Goal: Transaction & Acquisition: Purchase product/service

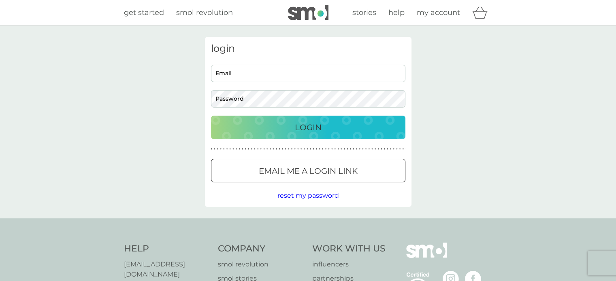
type input "[PERSON_NAME][EMAIL_ADDRESS][DOMAIN_NAME]"
click at [262, 118] on button "Login" at bounding box center [308, 127] width 194 height 23
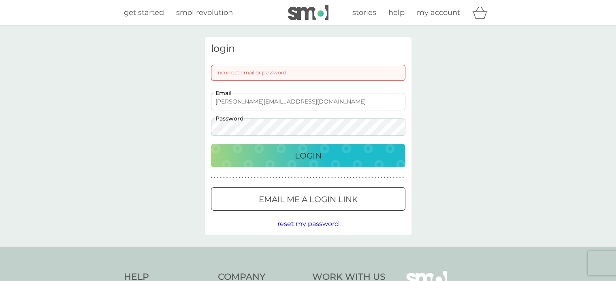
click at [247, 70] on div "Incorrect email or password" at bounding box center [308, 73] width 194 height 16
click at [248, 73] on div "Incorrect email or password" at bounding box center [308, 73] width 194 height 16
click at [293, 205] on p "Email me a login link" at bounding box center [308, 199] width 99 height 13
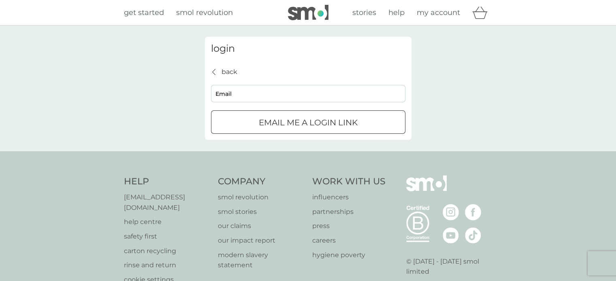
click at [308, 100] on input "Email" at bounding box center [308, 93] width 194 height 17
click at [272, 96] on input "[PERSON_NAME],com" at bounding box center [308, 93] width 194 height 17
type input "[PERSON_NAME][EMAIL_ADDRESS][DOMAIN_NAME]"
click at [348, 98] on input "[PERSON_NAME][EMAIL_ADDRESS][DOMAIN_NAME]" at bounding box center [308, 93] width 194 height 17
click button "Email me a login link" at bounding box center [308, 121] width 194 height 23
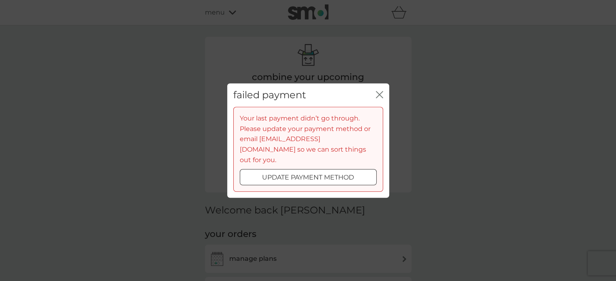
click at [377, 98] on icon "close" at bounding box center [379, 94] width 7 height 7
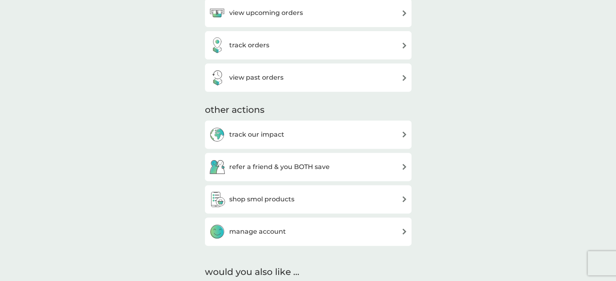
scroll to position [206, 0]
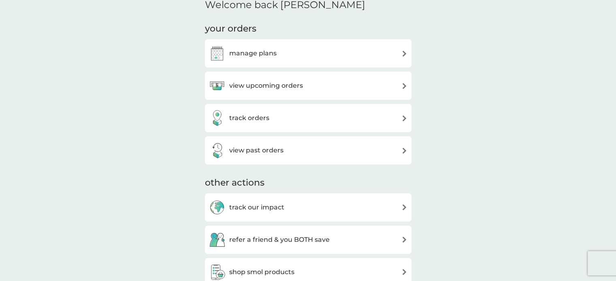
click at [384, 81] on div "view upcoming orders" at bounding box center [308, 86] width 198 height 16
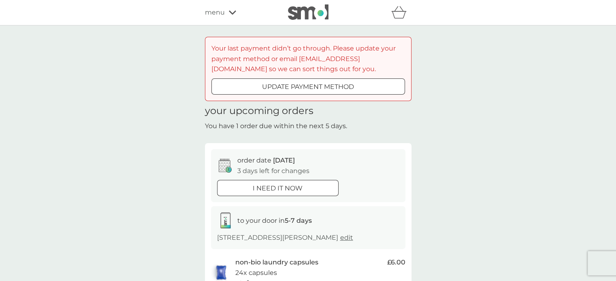
click at [298, 86] on div at bounding box center [298, 86] width 6 height 6
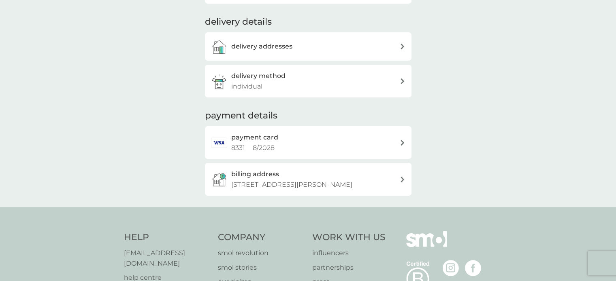
scroll to position [166, 0]
click at [396, 132] on div "payment card 8331 8 / 2028" at bounding box center [315, 141] width 168 height 21
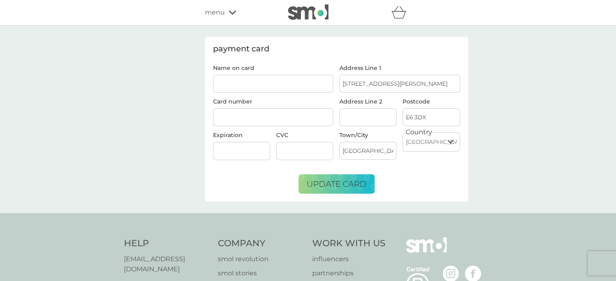
click at [301, 79] on input "Name on card" at bounding box center [273, 84] width 121 height 18
click at [433, 173] on form "Name on card Ruth Barros Card number Expiration CVC Address Line 1 34 St. Marti…" at bounding box center [336, 129] width 247 height 129
click at [330, 181] on span "update card" at bounding box center [336, 184] width 60 height 10
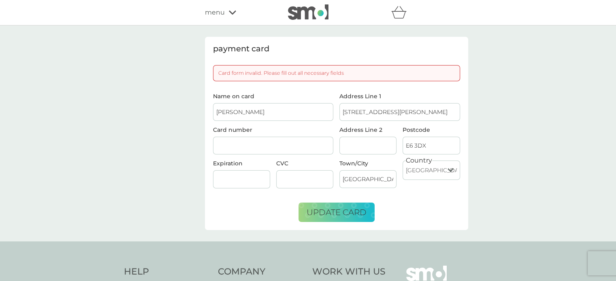
click at [294, 119] on input "Ruth Barros" at bounding box center [273, 112] width 121 height 18
type input "R M SCHWEGMANN-FIELDING"
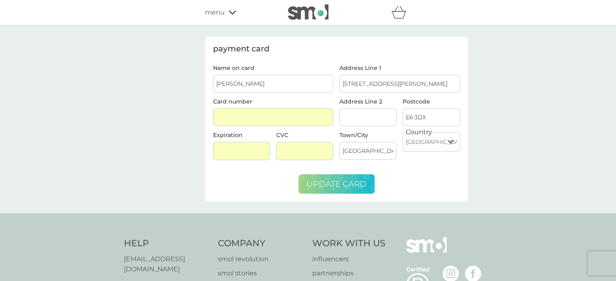
click at [350, 184] on span "update card" at bounding box center [336, 184] width 60 height 10
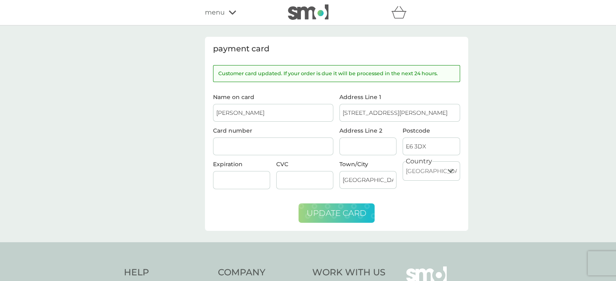
click at [228, 6] on div "refer a friend & you BOTH save smol impact smol shop your smol plans your upcom…" at bounding box center [308, 12] width 206 height 16
click at [229, 9] on div "menu" at bounding box center [239, 12] width 69 height 11
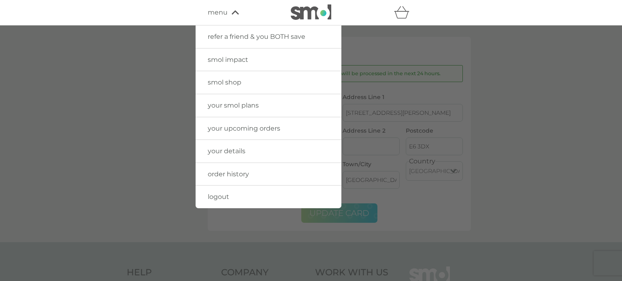
click at [240, 102] on span "your smol plans" at bounding box center [233, 106] width 51 height 8
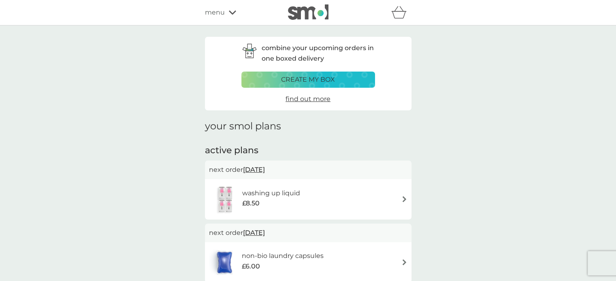
click at [282, 78] on p "create my box" at bounding box center [308, 79] width 54 height 11
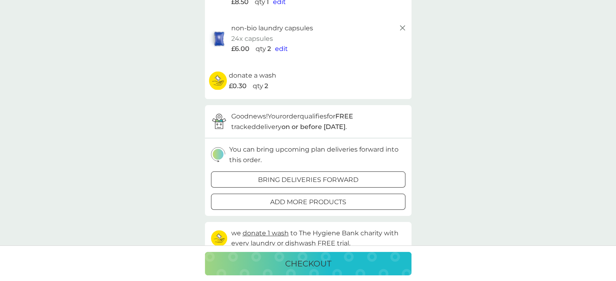
scroll to position [118, 0]
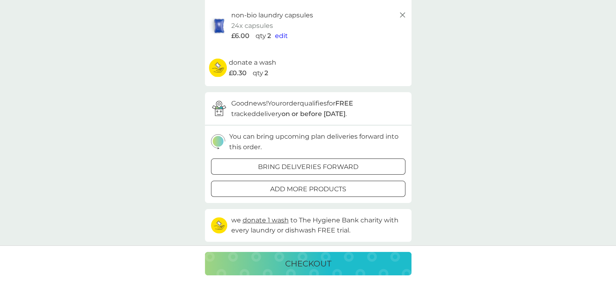
click at [339, 186] on p "add more products" at bounding box center [308, 189] width 76 height 11
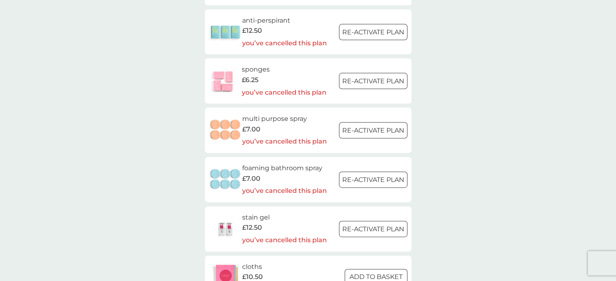
scroll to position [1021, 0]
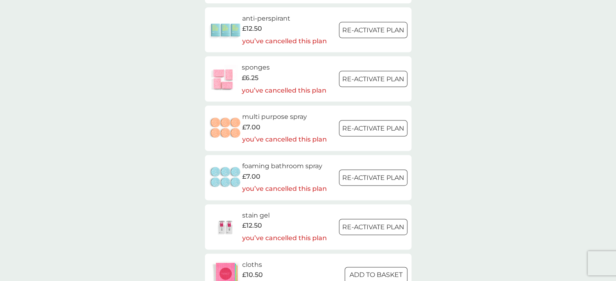
click at [240, 75] on div at bounding box center [225, 79] width 33 height 28
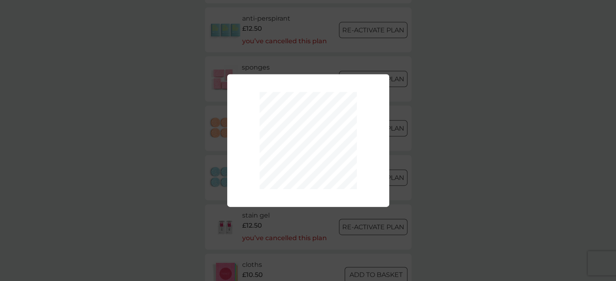
click at [380, 82] on div at bounding box center [308, 140] width 162 height 133
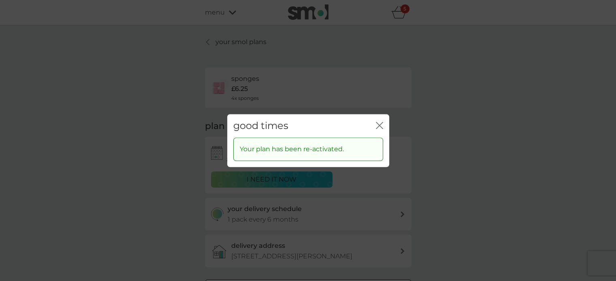
click at [384, 122] on div "good times close" at bounding box center [308, 126] width 162 height 24
click at [381, 123] on icon "close" at bounding box center [380, 125] width 3 height 6
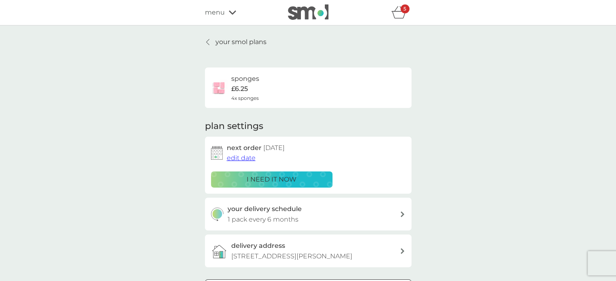
click at [268, 85] on div "sponges £6.25 4x sponges" at bounding box center [308, 88] width 194 height 28
click at [217, 84] on img at bounding box center [219, 88] width 16 height 16
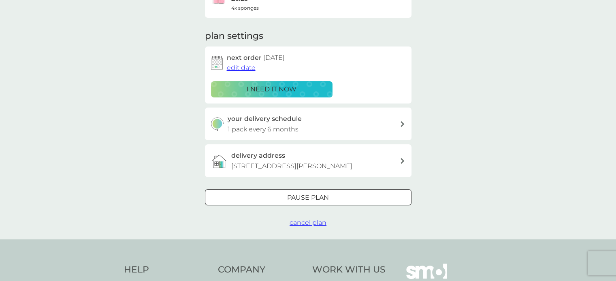
scroll to position [93, 0]
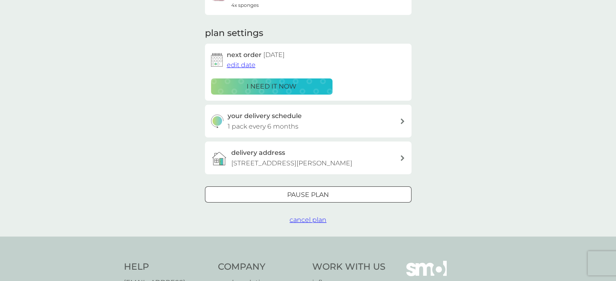
click at [318, 224] on span "cancel plan" at bounding box center [307, 220] width 37 height 8
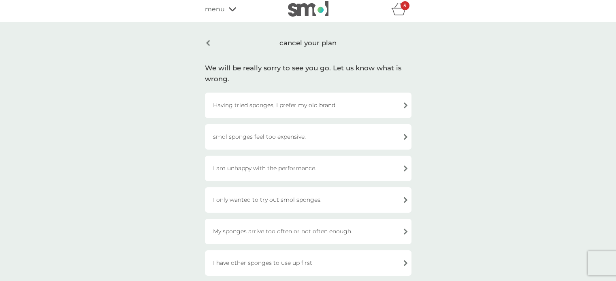
scroll to position [2, 0]
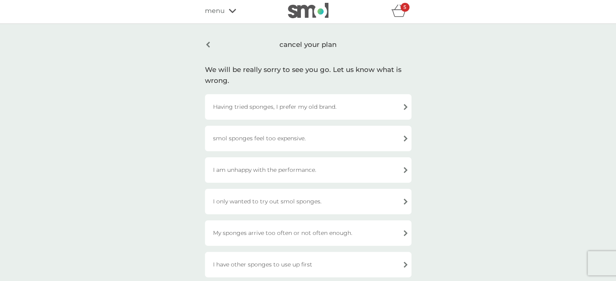
click at [305, 139] on div "smol sponges feel too expensive." at bounding box center [308, 138] width 206 height 25
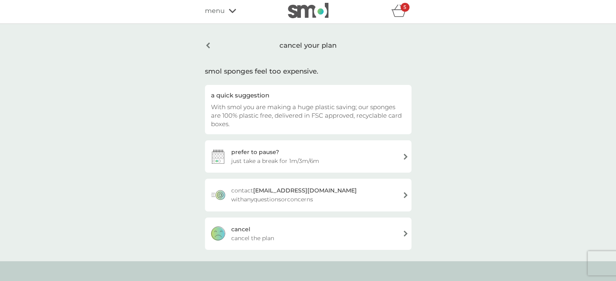
click at [249, 239] on span "cancel the plan" at bounding box center [252, 238] width 43 height 9
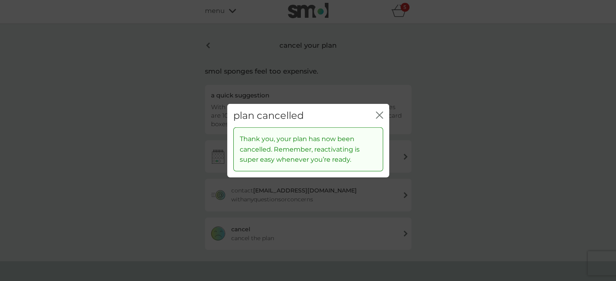
click at [380, 115] on icon "close" at bounding box center [379, 114] width 7 height 7
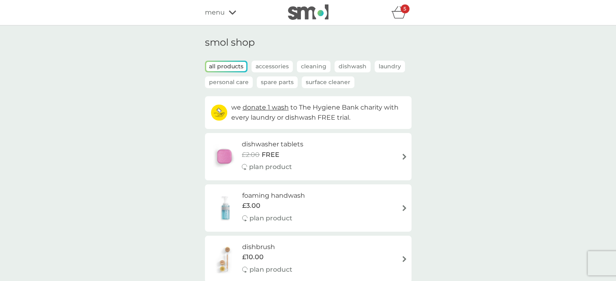
click at [404, 9] on p "5" at bounding box center [404, 9] width 3 height 0
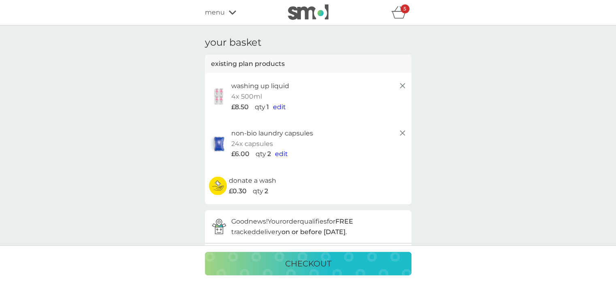
click at [301, 263] on p "checkout" at bounding box center [308, 263] width 46 height 13
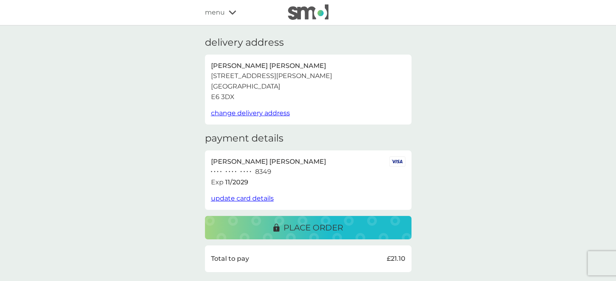
click at [291, 235] on button "place order" at bounding box center [308, 227] width 206 height 23
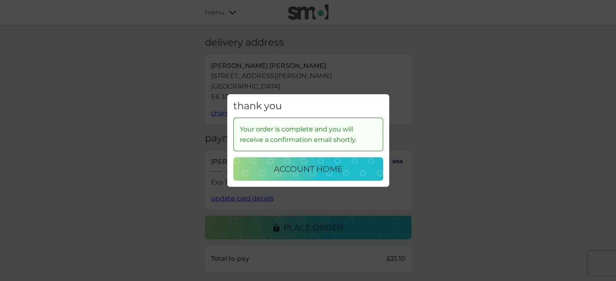
click at [329, 170] on p "account home" at bounding box center [308, 169] width 69 height 13
